Goal: Task Accomplishment & Management: Use online tool/utility

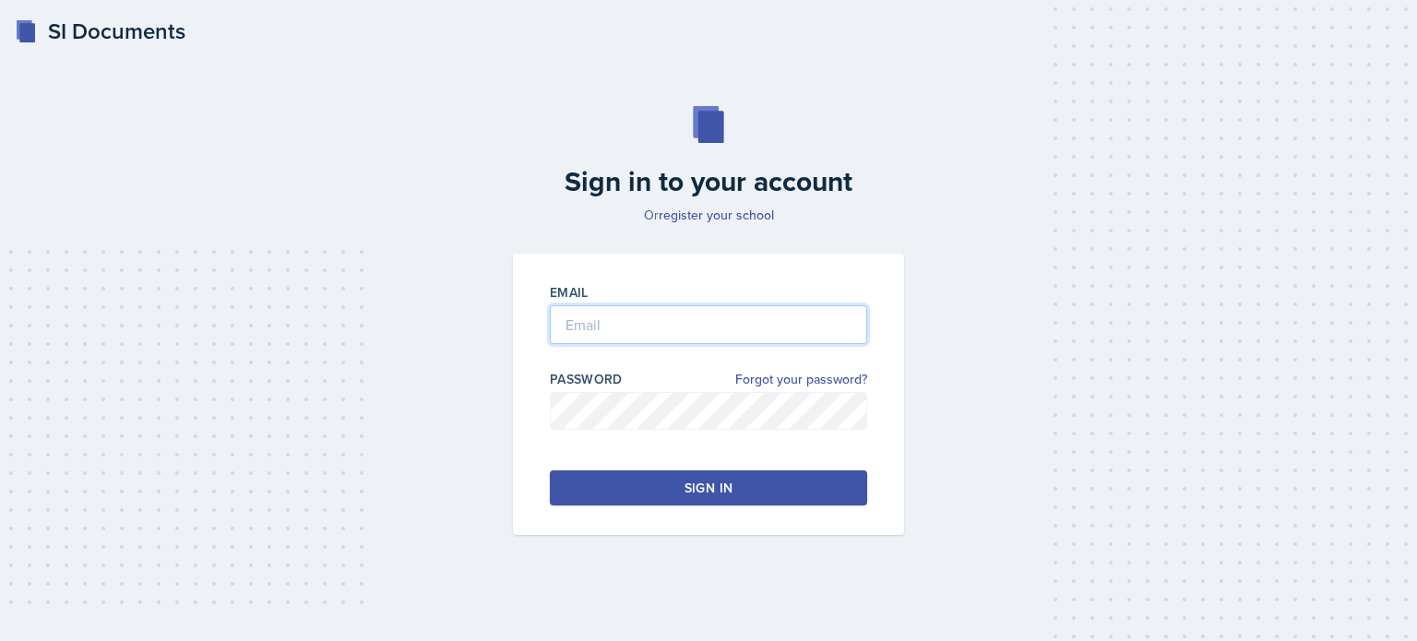
click at [671, 324] on input "email" at bounding box center [708, 324] width 317 height 39
type input "[EMAIL_ADDRESS][DOMAIN_NAME]"
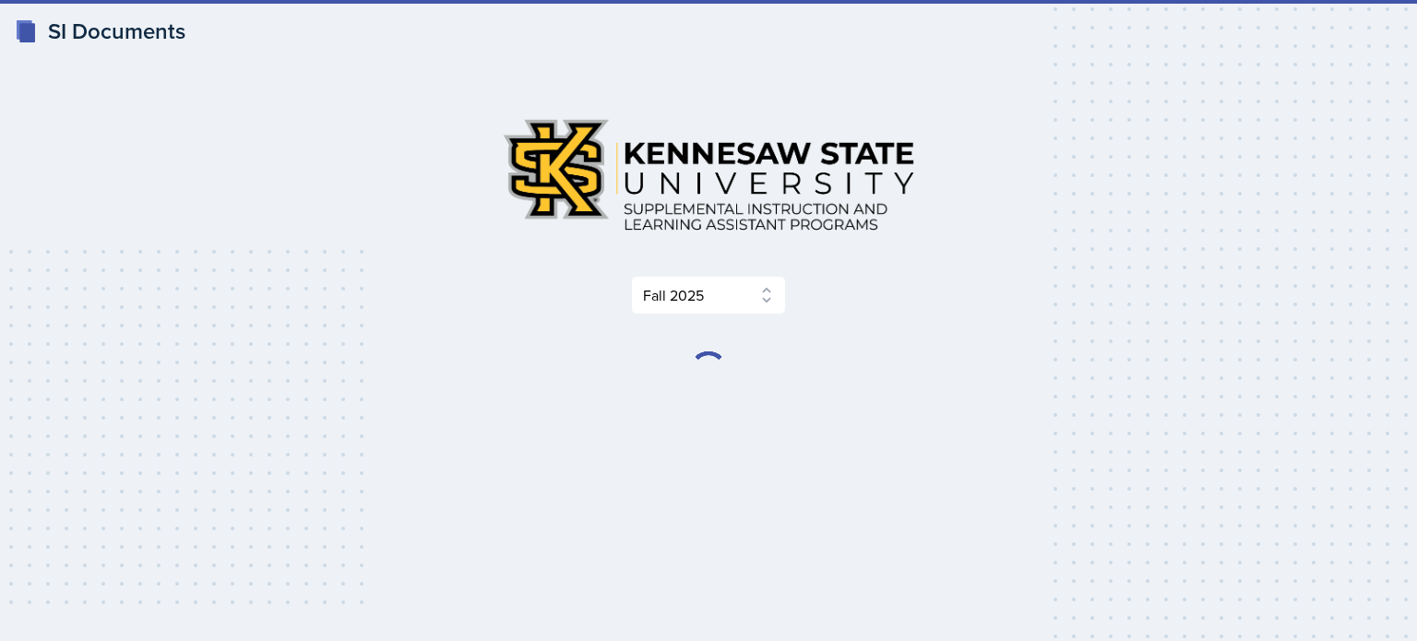
select select "2bed604d-1099-4043-b1bc-2365e8740244"
